Goal: Go to known website: Access a specific website the user already knows

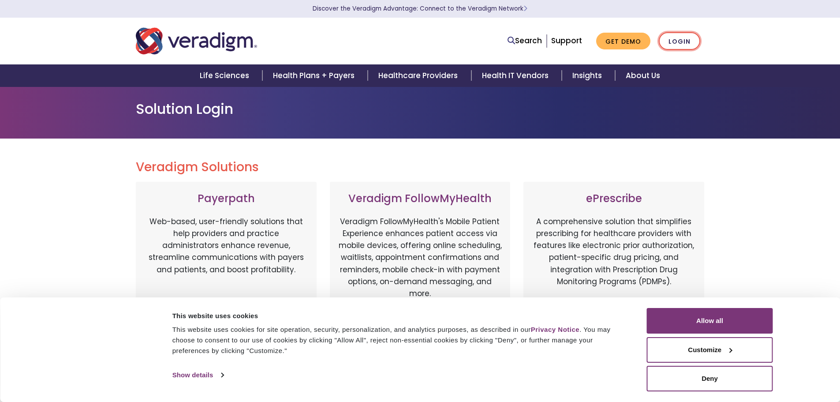
click at [679, 43] on link "Login" at bounding box center [679, 41] width 41 height 18
click at [703, 322] on button "Allow all" at bounding box center [710, 321] width 126 height 26
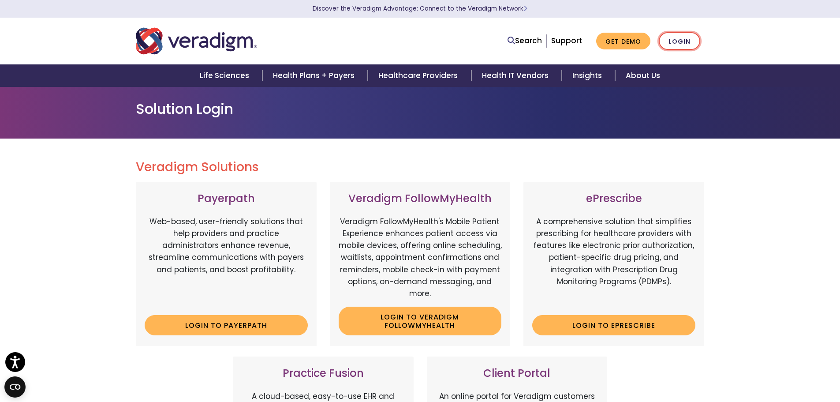
click at [678, 40] on link "Login" at bounding box center [679, 41] width 41 height 18
click at [228, 328] on link "Login to Payerpath" at bounding box center [226, 325] width 163 height 20
